Goal: Find specific page/section: Find specific page/section

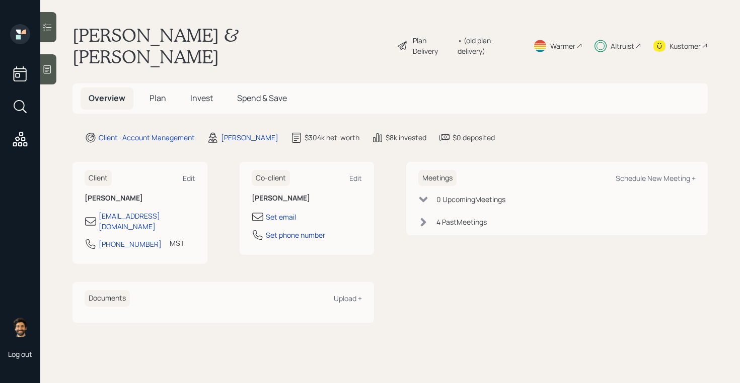
click at [634, 37] on div "Altruist" at bounding box center [617, 45] width 47 height 43
